Goal: Use online tool/utility: Utilize a website feature to perform a specific function

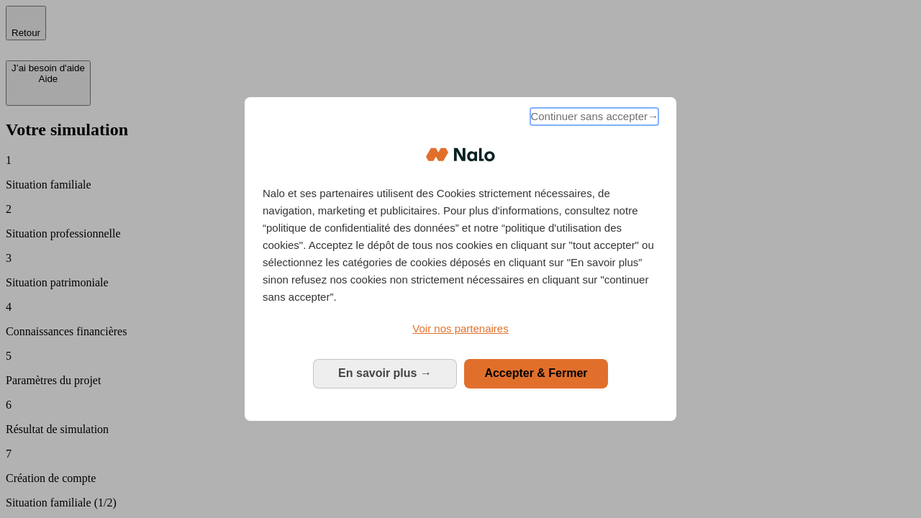
click at [593, 119] on span "Continuer sans accepter →" at bounding box center [594, 116] width 128 height 17
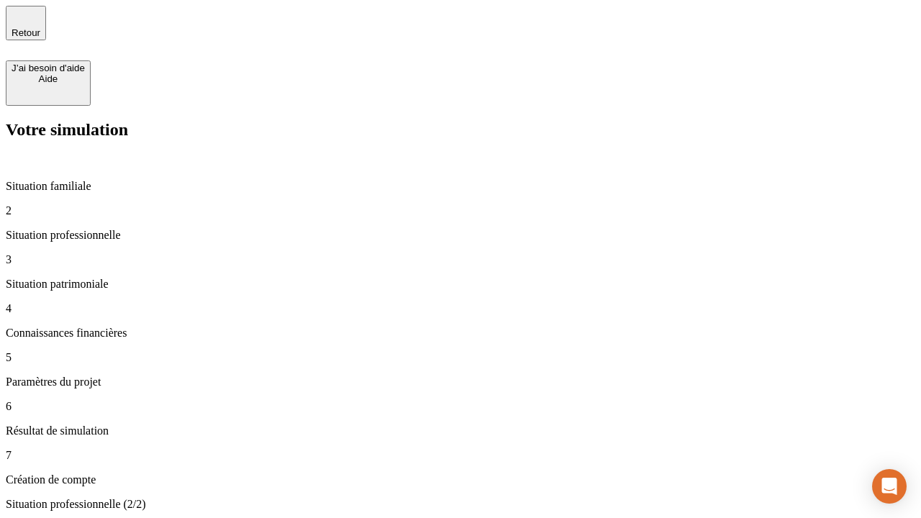
type input "30 000"
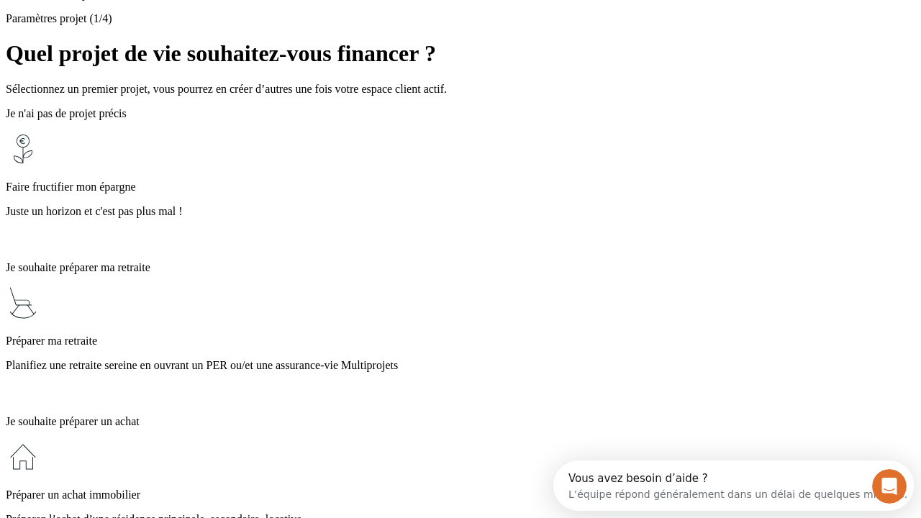
scroll to position [27, 0]
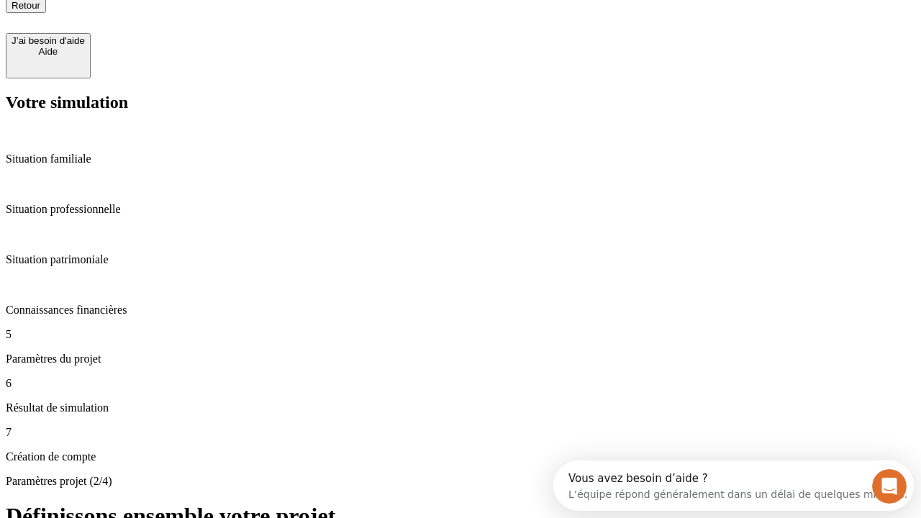
type input "25"
type input "1 000"
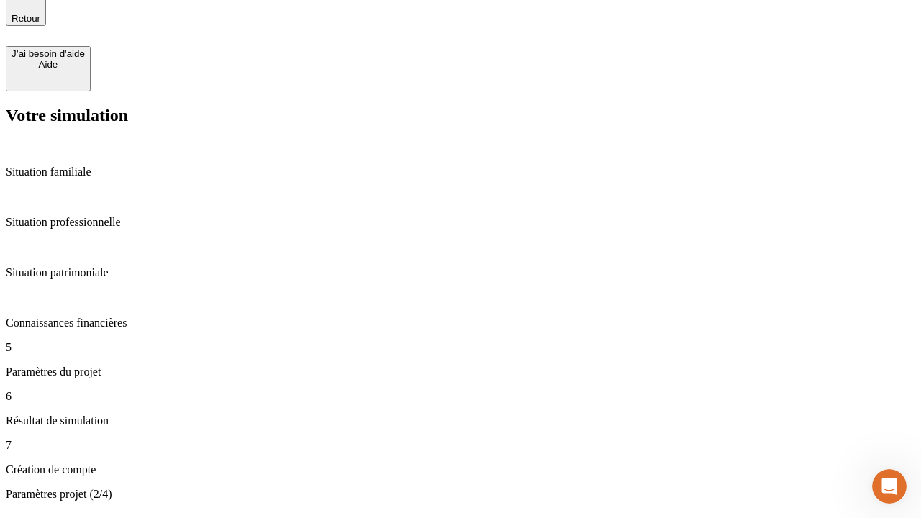
type input "640"
